Goal: Task Accomplishment & Management: Use online tool/utility

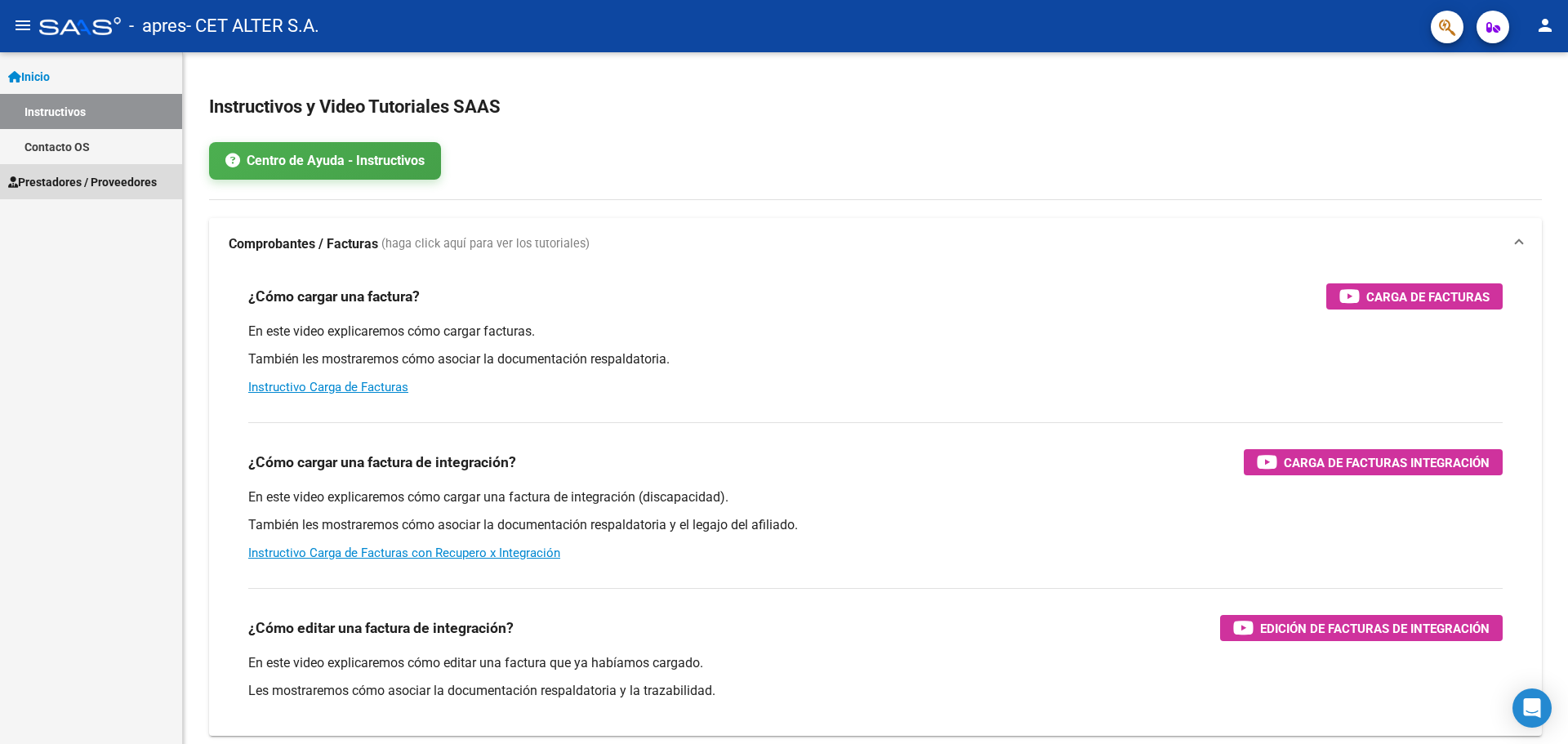
click at [113, 177] on span "Prestadores / Proveedores" at bounding box center [81, 182] width 148 height 18
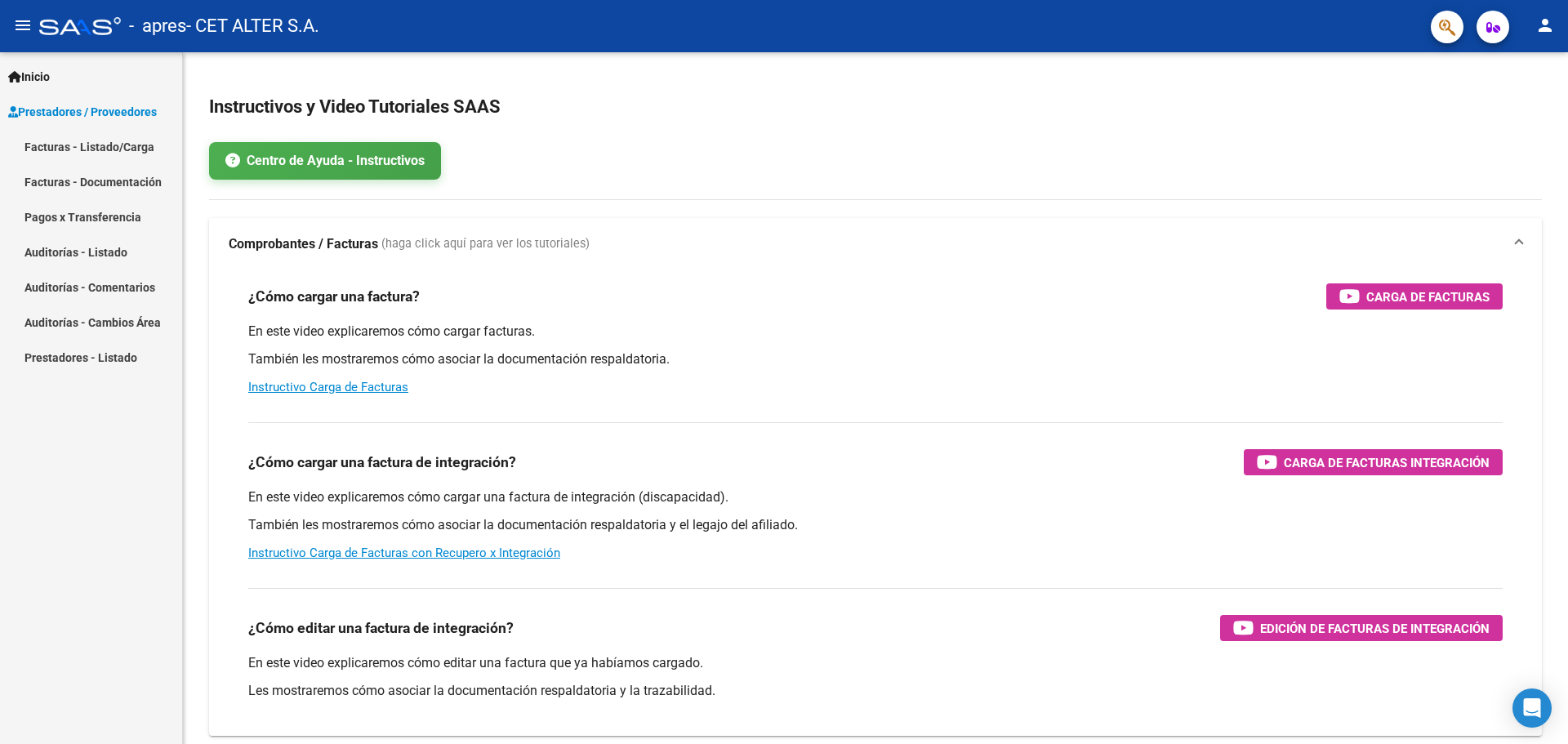
click at [146, 140] on link "Facturas - Listado/Carga" at bounding box center [90, 146] width 182 height 35
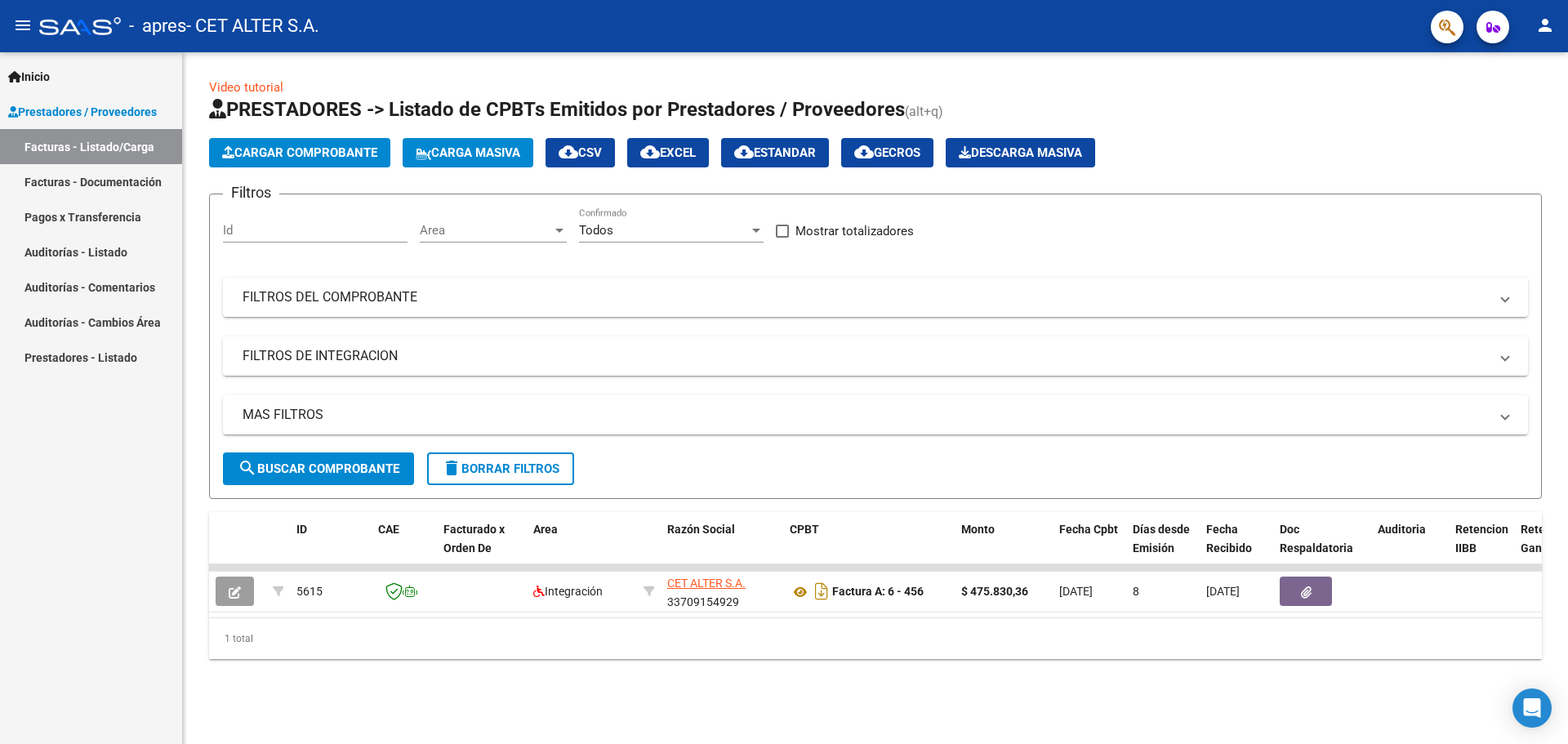
click at [1544, 16] on mat-icon "person" at bounding box center [1545, 26] width 20 height 20
click at [1512, 108] on button "exit_to_app Salir" at bounding box center [1511, 108] width 99 height 39
